Goal: Task Accomplishment & Management: Manage account settings

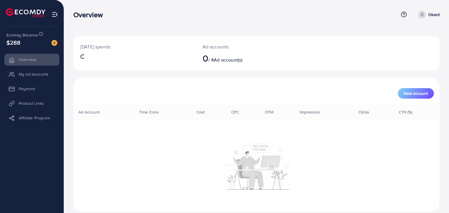
click at [36, 90] on li "Payment" at bounding box center [32, 89] width 64 height 12
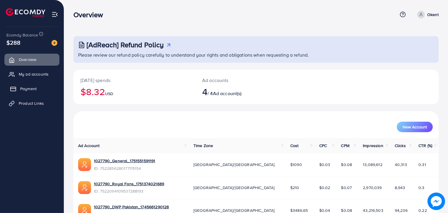
click at [30, 91] on span "Payment" at bounding box center [28, 89] width 16 height 6
click at [27, 90] on span "Payment" at bounding box center [28, 89] width 16 height 6
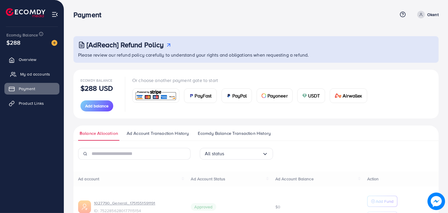
click at [35, 74] on span "My ad accounts" at bounding box center [35, 74] width 30 height 6
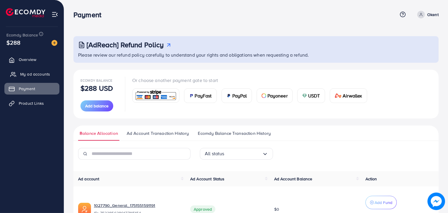
click at [35, 72] on span "My ad accounts" at bounding box center [35, 74] width 30 height 6
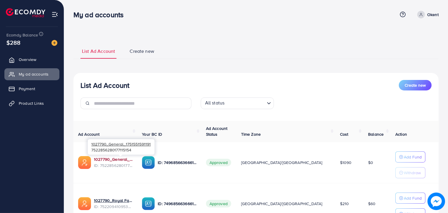
click at [132, 161] on link "1027790_General_1751551591191" at bounding box center [113, 160] width 39 height 6
